Goal: Information Seeking & Learning: Learn about a topic

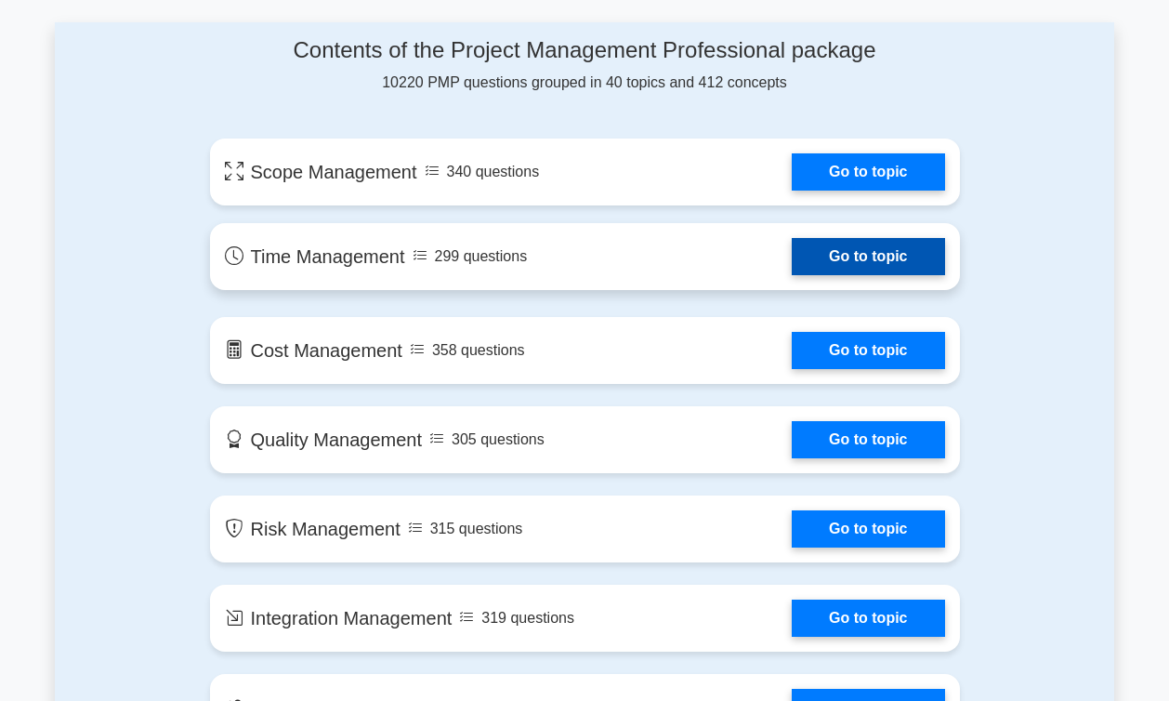
scroll to position [993, 0]
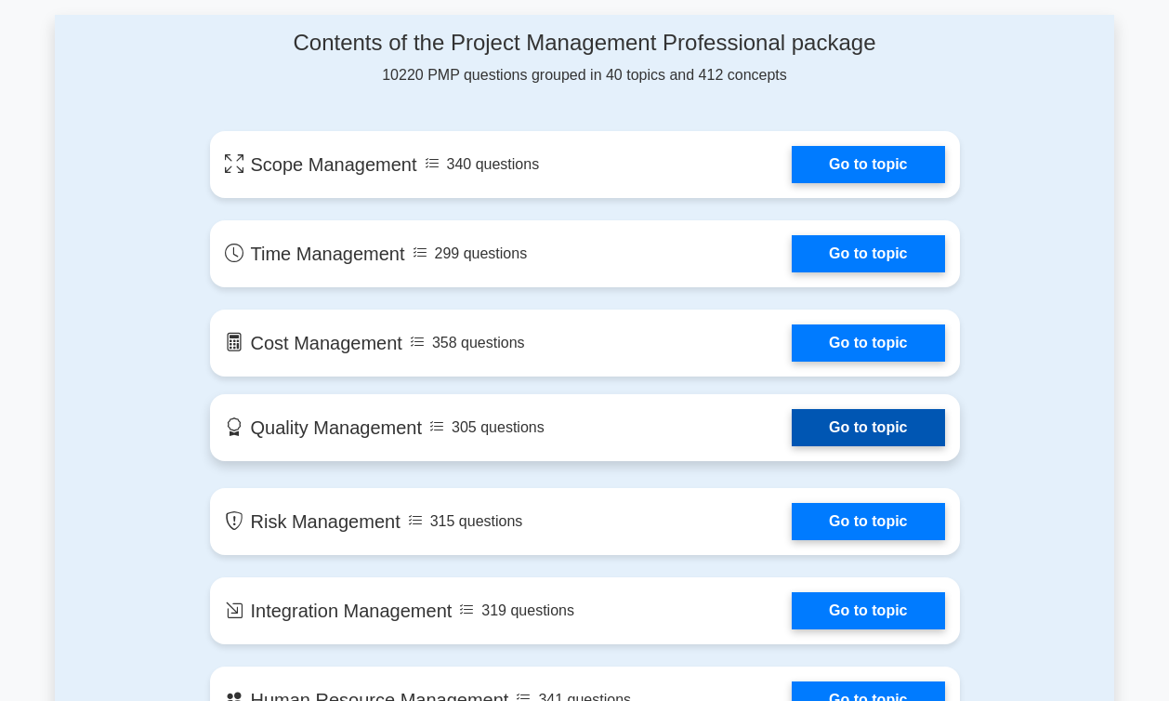
click at [839, 425] on link "Go to topic" at bounding box center [868, 427] width 152 height 37
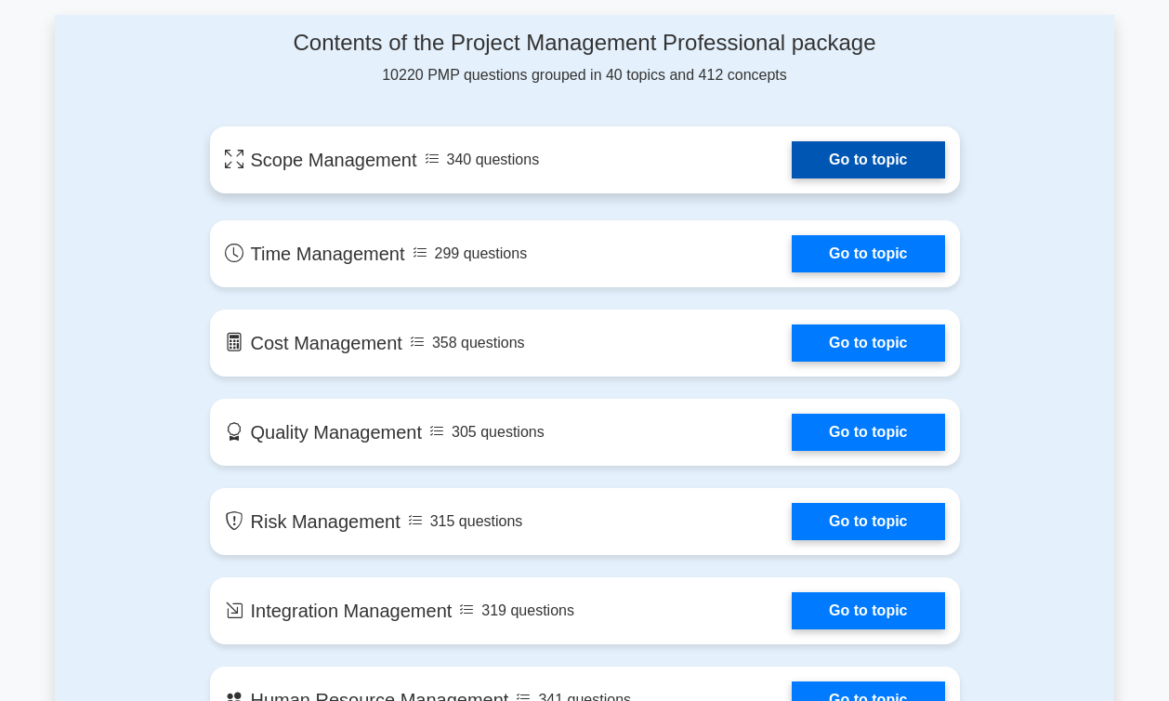
click at [792, 178] on link "Go to topic" at bounding box center [868, 159] width 152 height 37
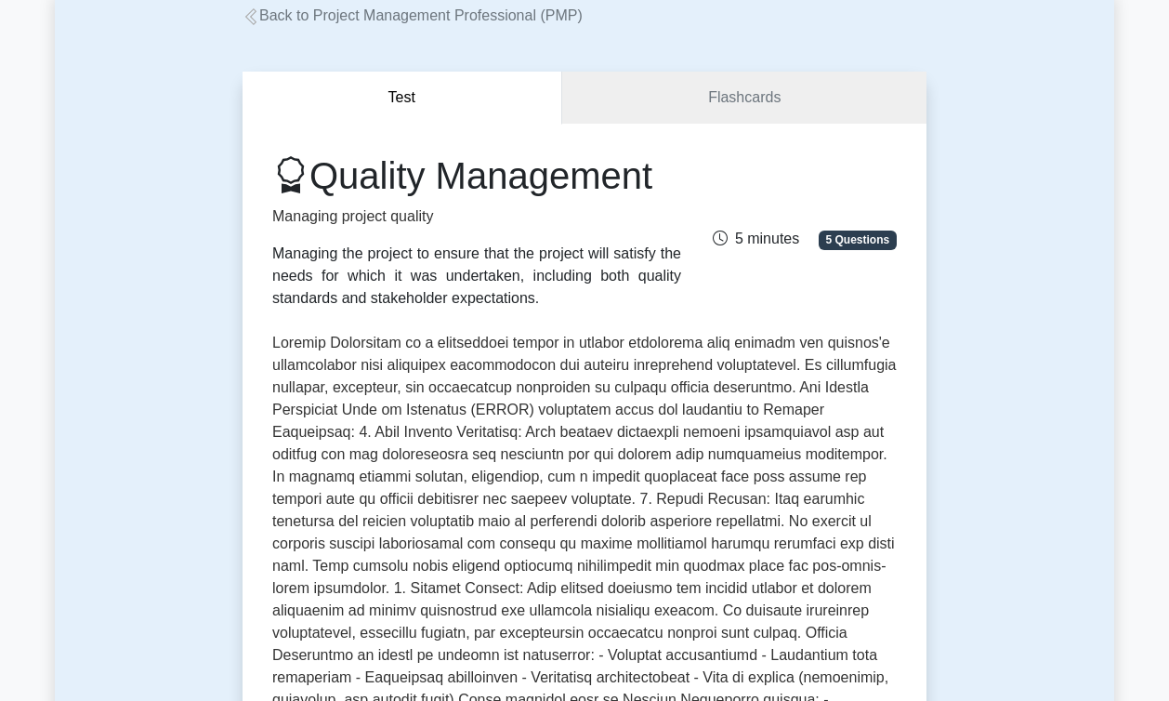
scroll to position [65, 0]
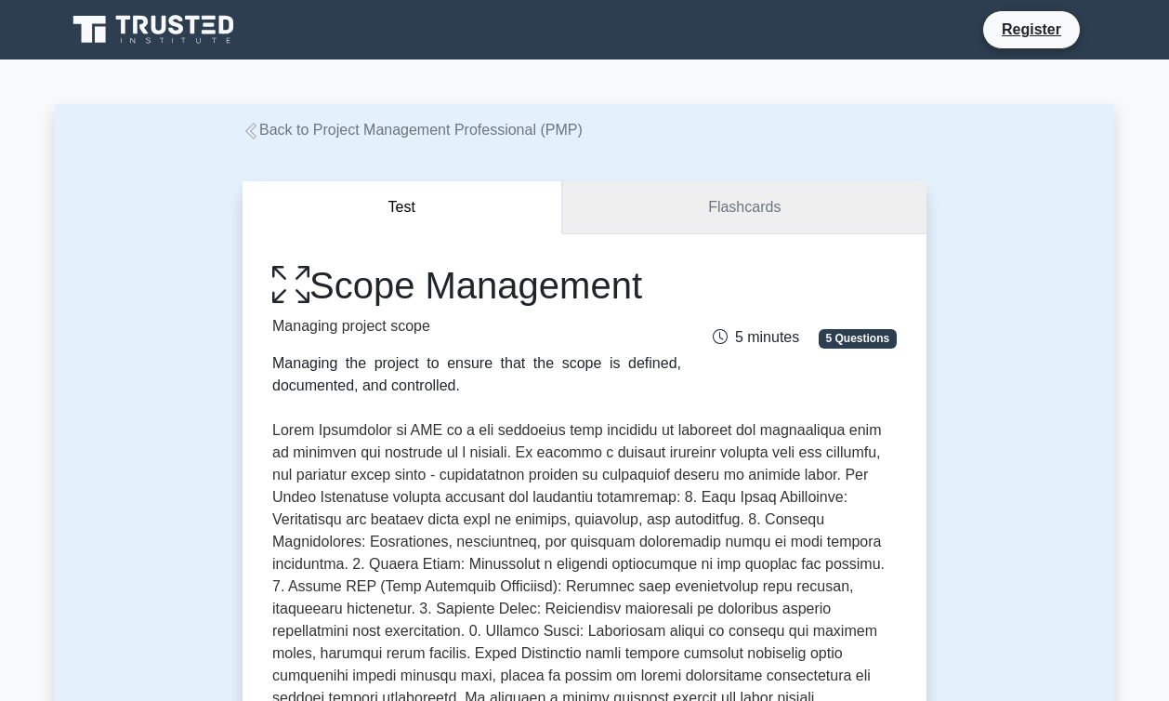
click at [630, 209] on link "Flashcards" at bounding box center [744, 207] width 364 height 53
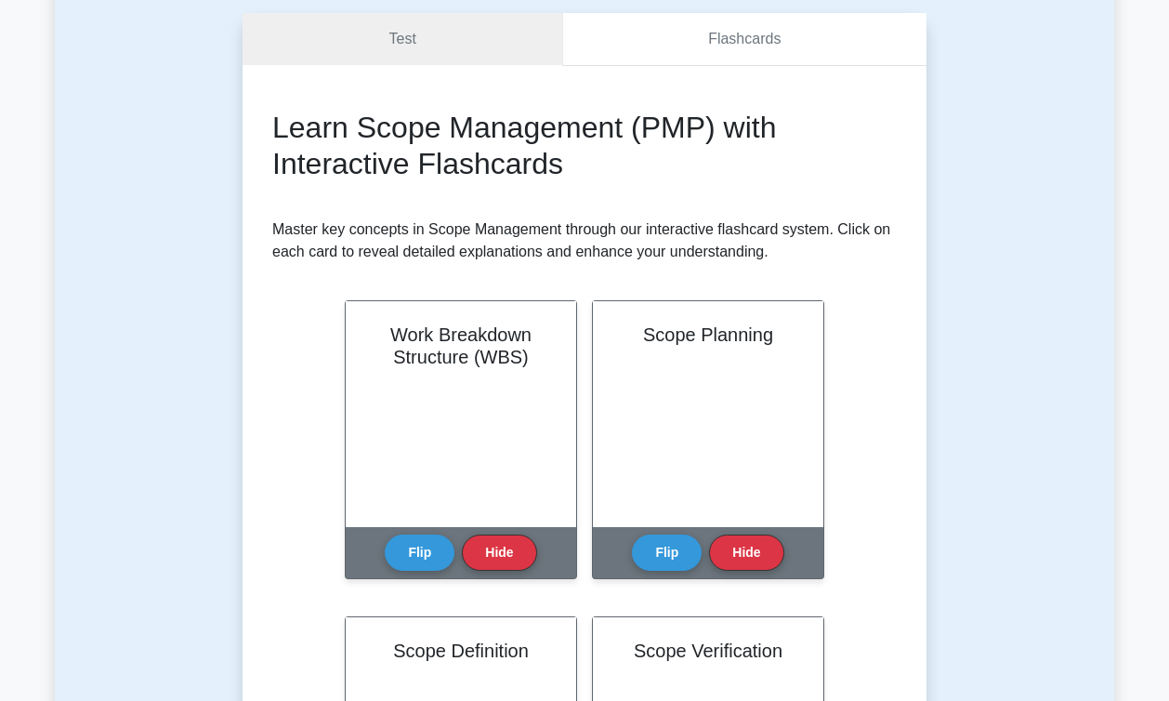
scroll to position [171, 0]
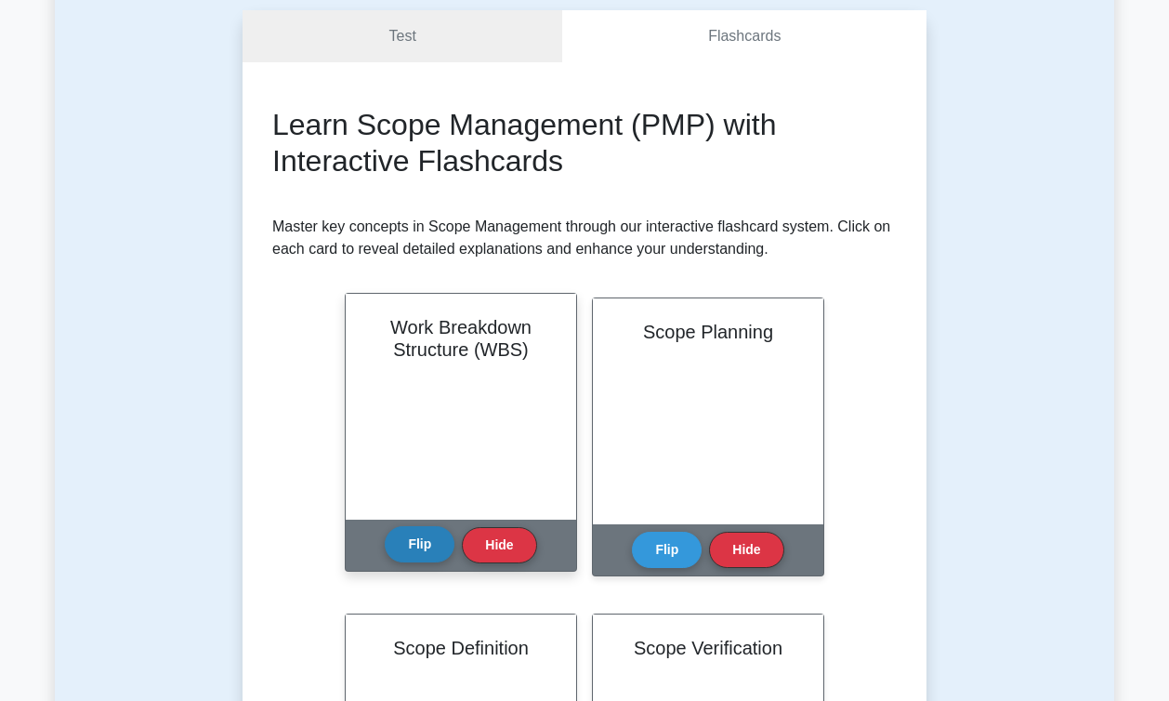
click at [427, 546] on button "Flip" at bounding box center [420, 544] width 70 height 36
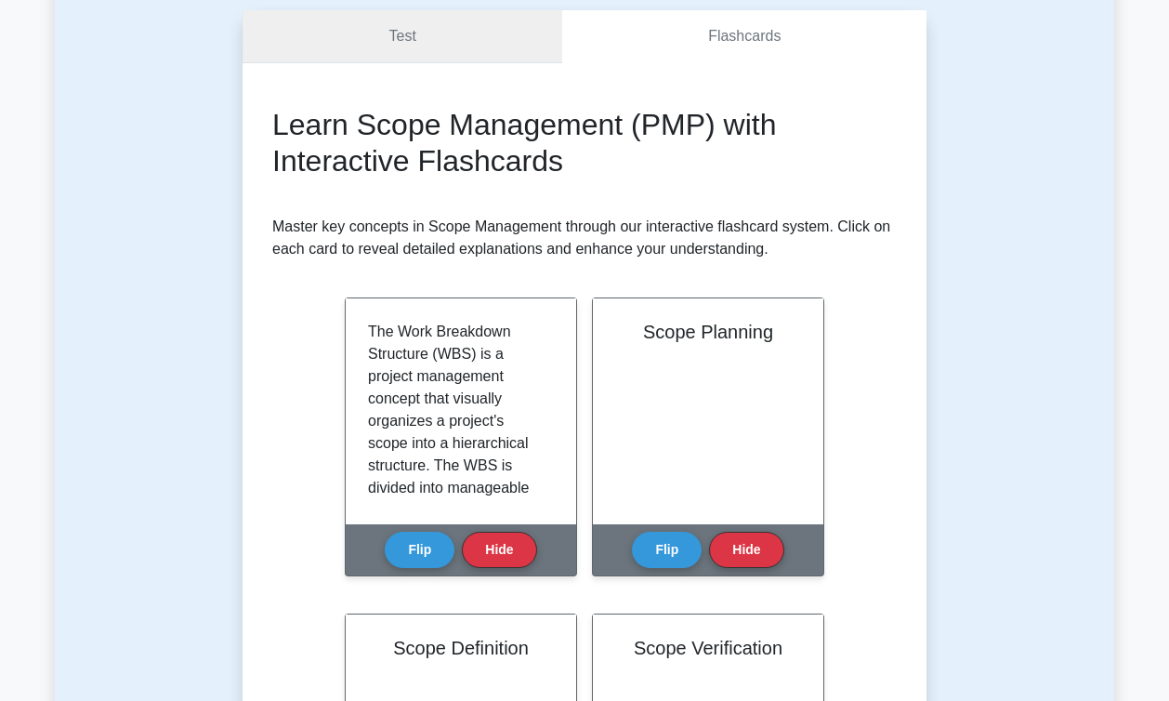
click at [465, 33] on link "Test" at bounding box center [403, 36] width 320 height 53
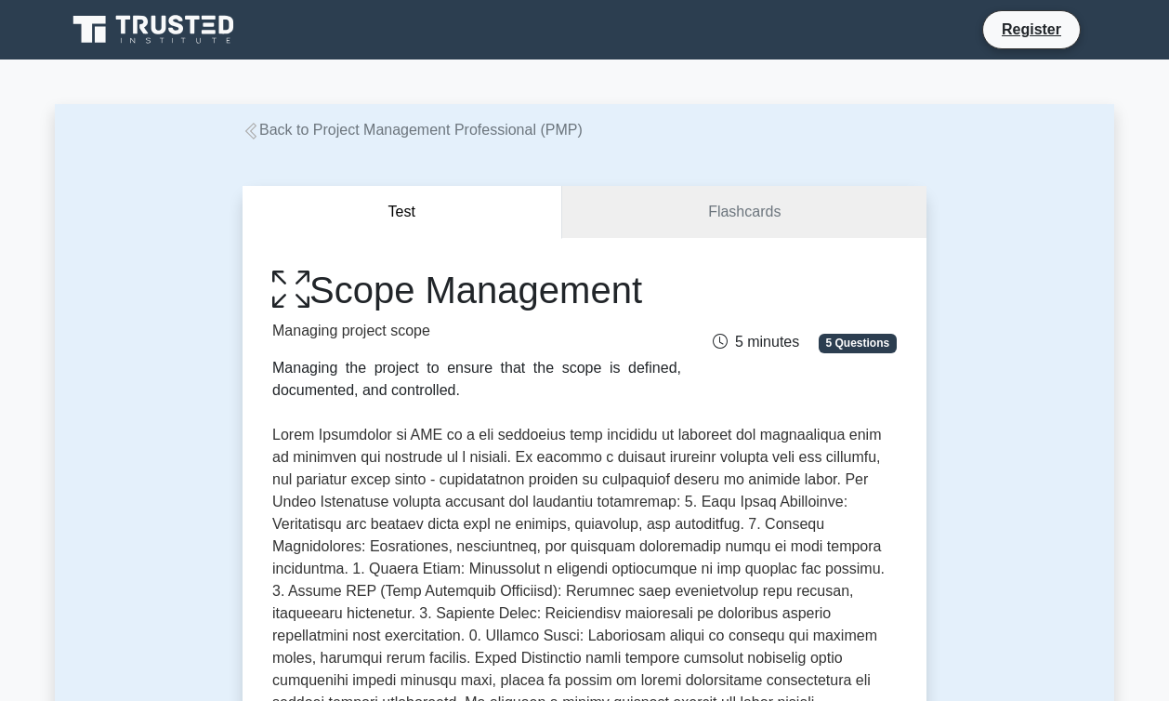
click at [417, 45] on div "Register" at bounding box center [681, 29] width 844 height 39
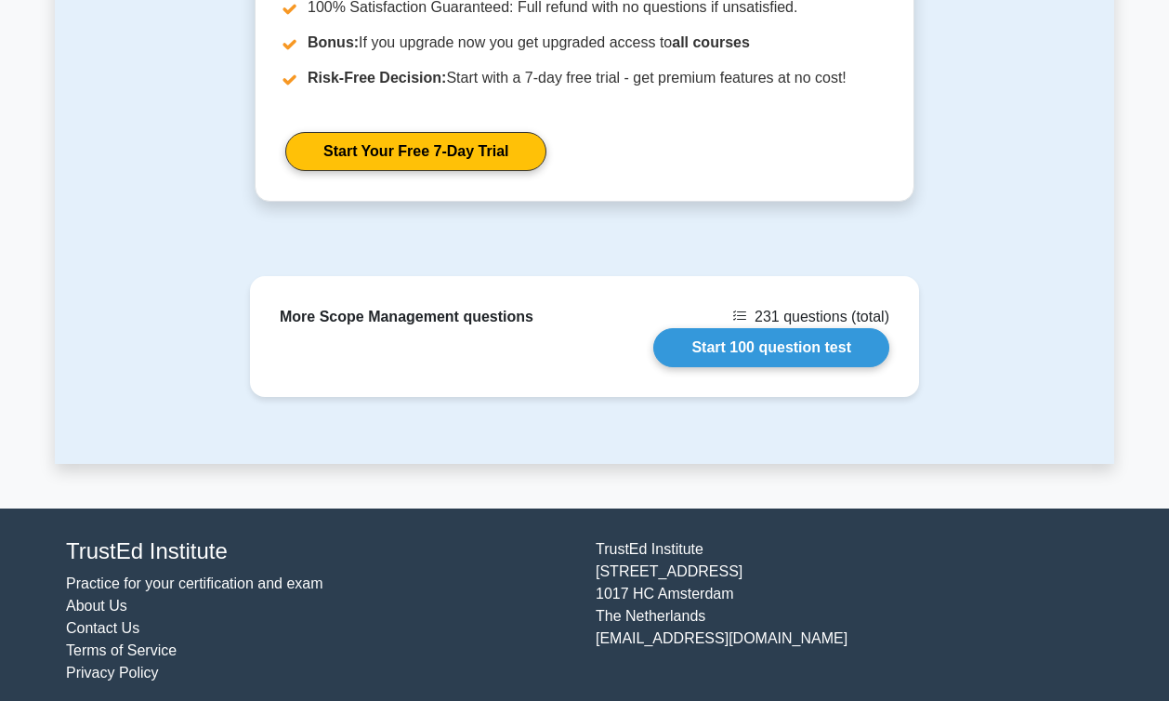
scroll to position [2099, 0]
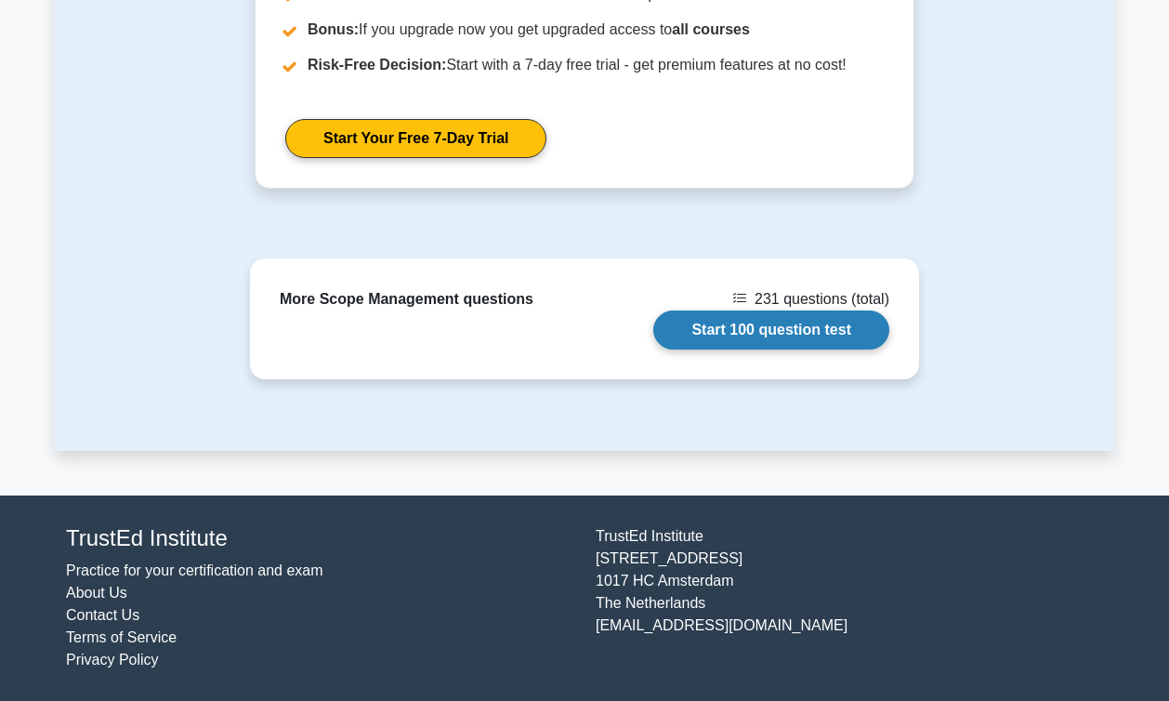
click at [735, 343] on link "Start 100 question test" at bounding box center [771, 329] width 236 height 39
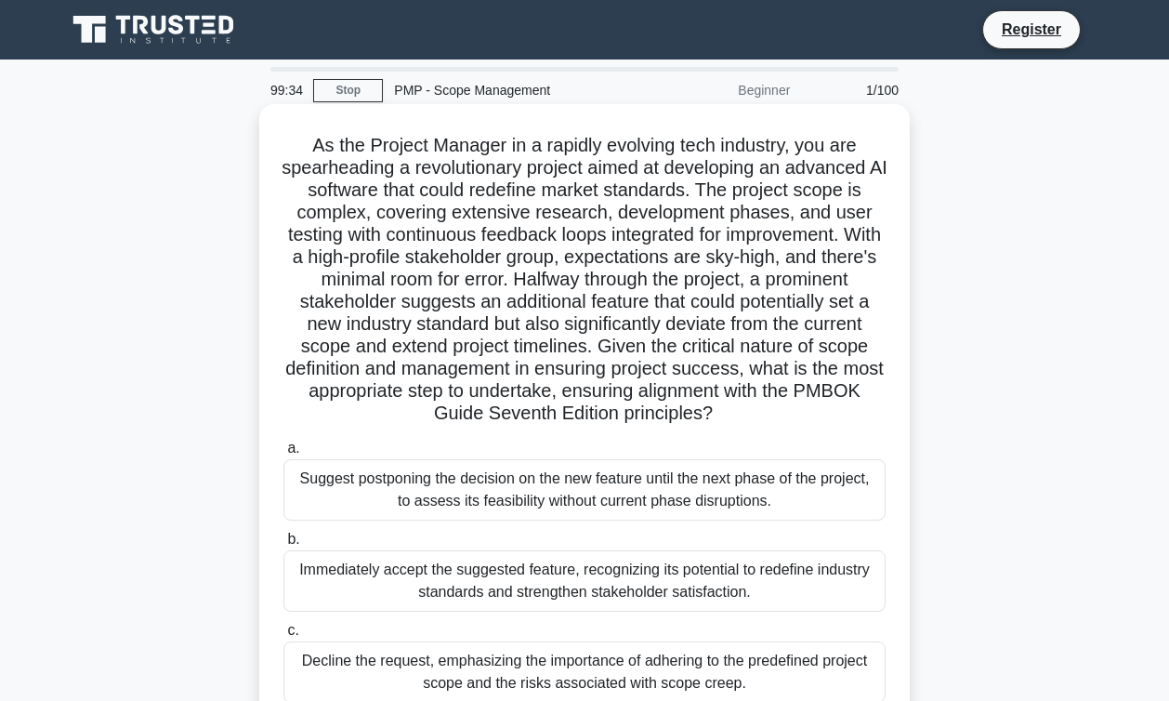
click at [643, 488] on div "Suggest postponing the decision on the new feature until the next phase of the …" at bounding box center [584, 489] width 602 height 61
click at [283, 454] on input "a. Suggest postponing the decision on the new feature until the next phase of t…" at bounding box center [283, 448] width 0 height 12
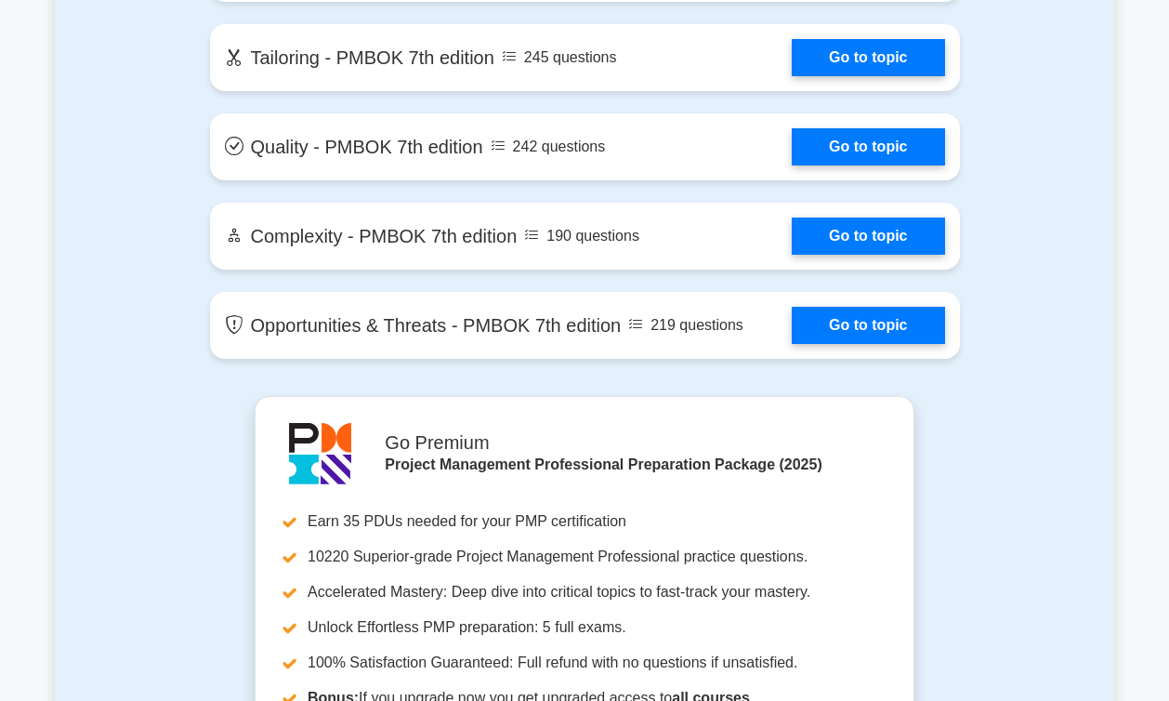
scroll to position [4316, 0]
